Goal: Navigation & Orientation: Go to known website

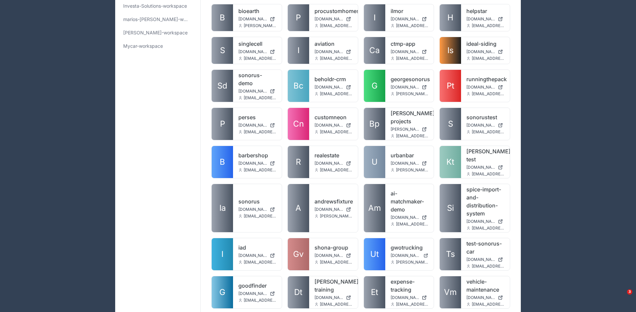
scroll to position [192, 0]
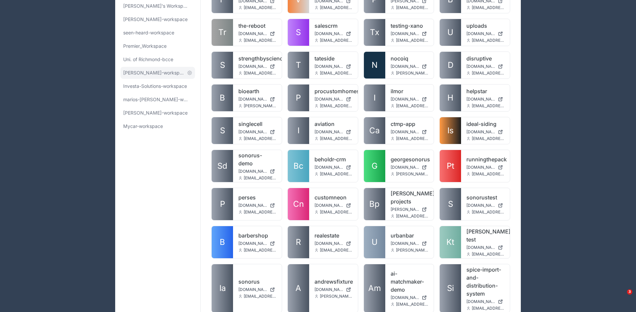
click at [163, 78] on link "[PERSON_NAME]-workspace" at bounding box center [157, 73] width 74 height 12
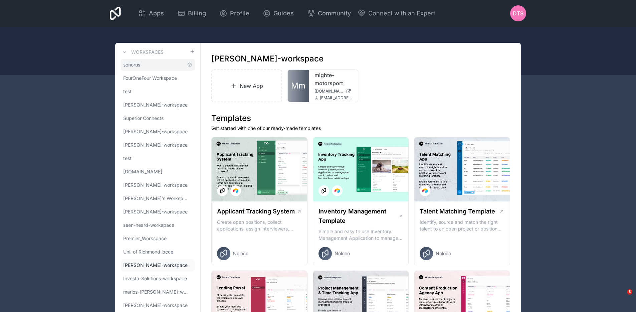
click at [146, 63] on link "sonorus" at bounding box center [157, 65] width 74 height 12
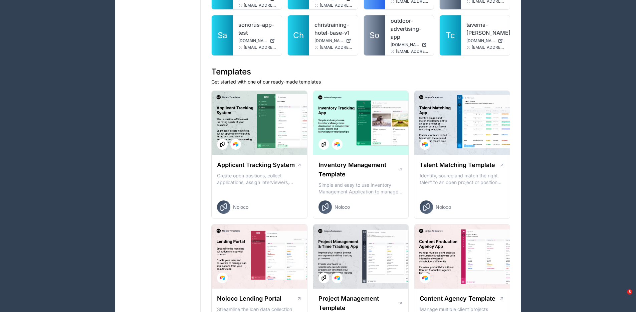
scroll to position [679, 0]
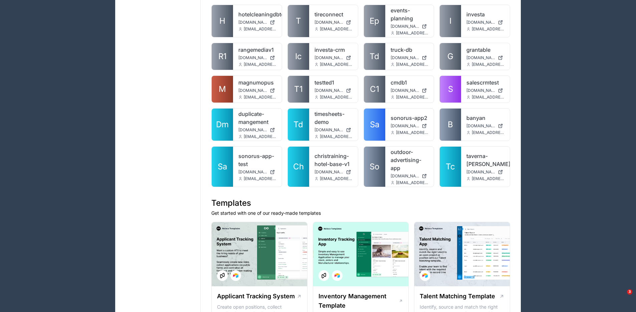
drag, startPoint x: 548, startPoint y: 25, endPoint x: 546, endPoint y: 12, distance: 13.6
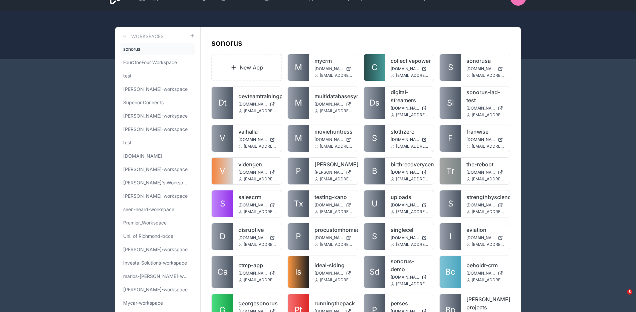
scroll to position [15, 0]
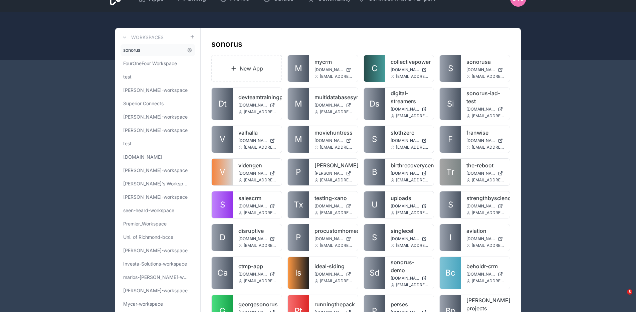
click at [163, 50] on link "sonorus" at bounding box center [157, 50] width 74 height 12
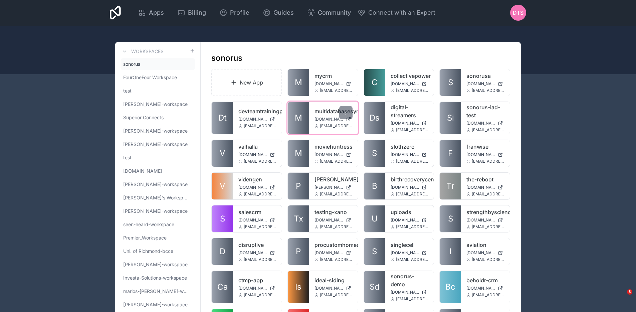
scroll to position [0, 0]
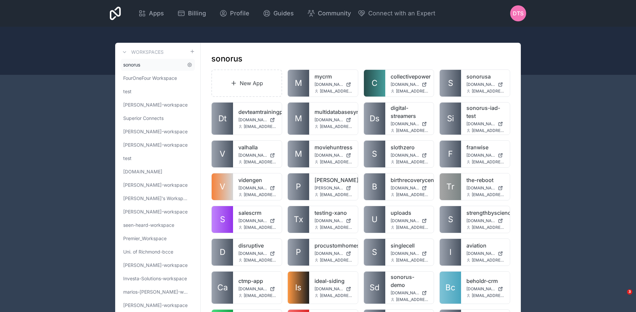
click at [146, 64] on link "sonorus" at bounding box center [157, 65] width 74 height 12
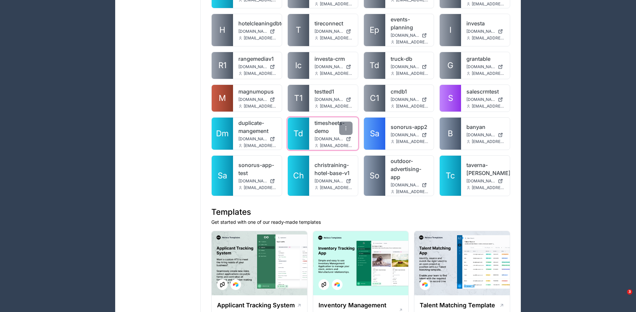
scroll to position [666, 0]
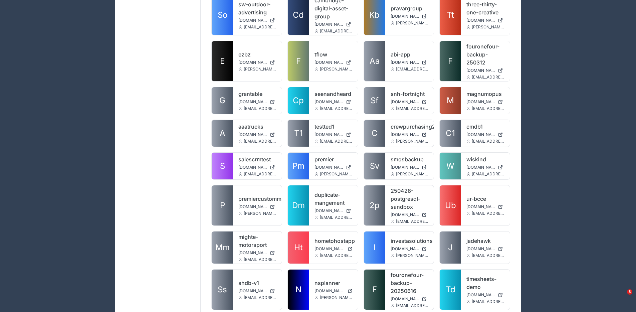
scroll to position [1149, 0]
